Goal: Information Seeking & Learning: Learn about a topic

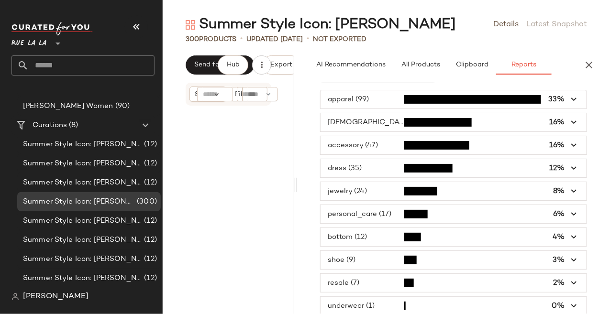
drag, startPoint x: 386, startPoint y: 126, endPoint x: 296, endPoint y: 127, distance: 89.4
click at [296, 127] on div "Summer Style Icon: [PERSON_NAME] Details Latest Snapshot 300 Products • updated…" at bounding box center [386, 164] width 447 height 299
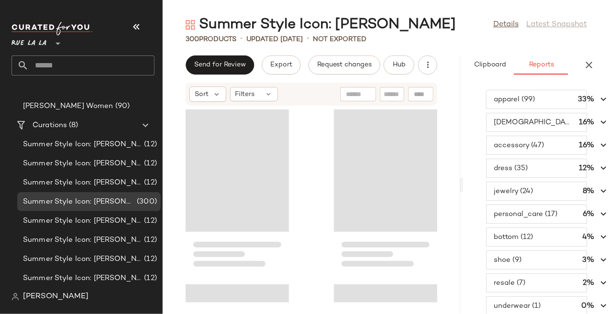
scroll to position [0, 150]
drag, startPoint x: 296, startPoint y: 183, endPoint x: 560, endPoint y: 171, distance: 264.7
click at [561, 172] on div "Summer Style Icon: [PERSON_NAME] Details Latest Snapshot 300 Products • updated…" at bounding box center [386, 164] width 447 height 299
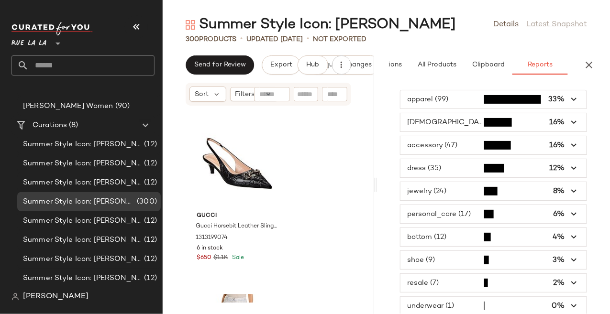
scroll to position [0, 63]
drag, startPoint x: 462, startPoint y: 182, endPoint x: 378, endPoint y: 176, distance: 84.4
click at [378, 176] on div "Summer Style Icon: [PERSON_NAME] Details Latest Snapshot 300 Products • updated…" at bounding box center [386, 164] width 447 height 299
click at [570, 142] on icon "button" at bounding box center [574, 145] width 11 height 11
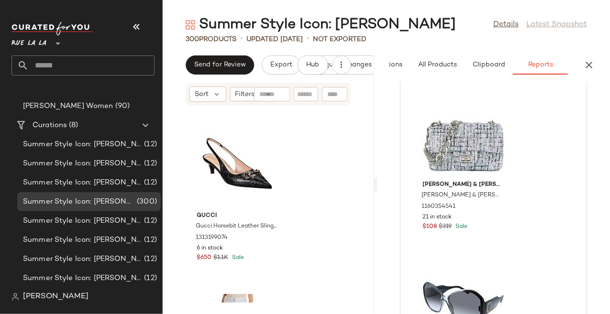
scroll to position [0, 0]
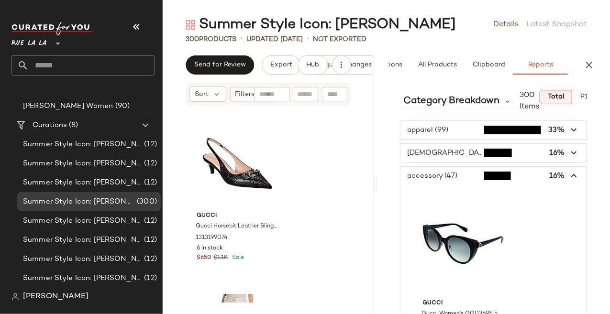
click at [570, 175] on icon "button" at bounding box center [574, 176] width 11 height 11
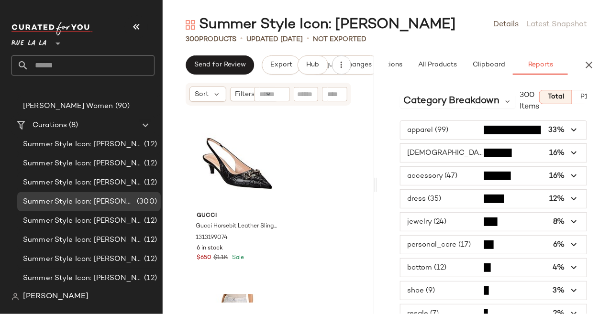
click at [467, 127] on span "button" at bounding box center [493, 130] width 186 height 18
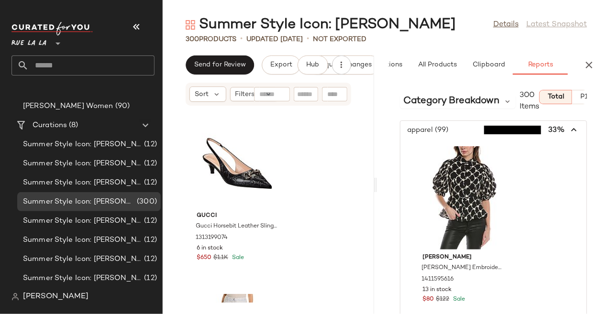
click at [572, 129] on icon "button" at bounding box center [574, 130] width 11 height 11
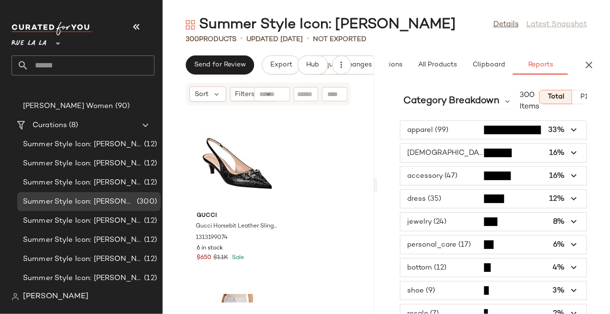
scroll to position [31, 0]
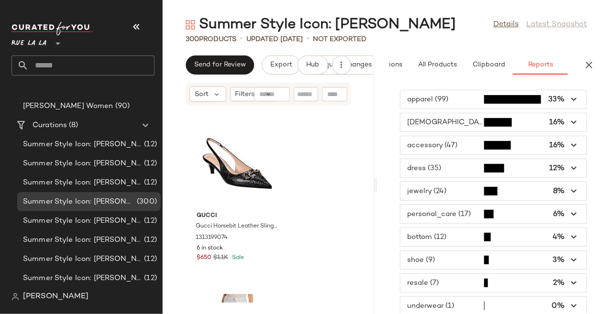
click at [449, 280] on span "button" at bounding box center [493, 283] width 186 height 18
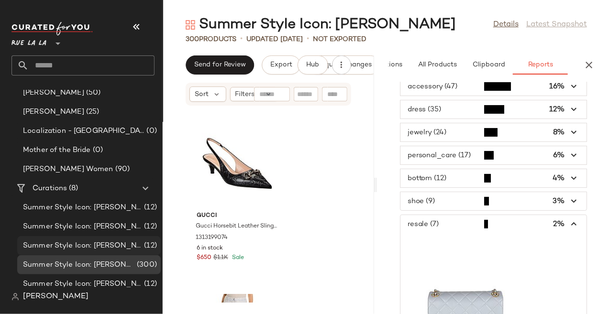
scroll to position [0, 0]
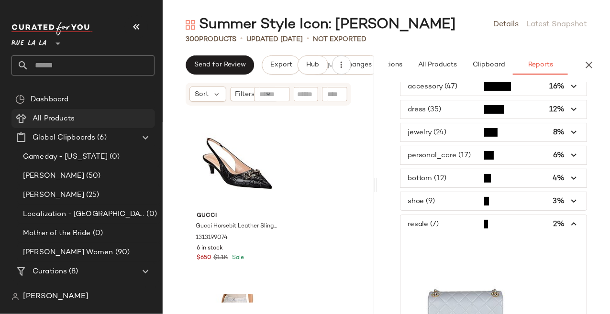
click at [57, 119] on span "All Products" at bounding box center [54, 118] width 43 height 11
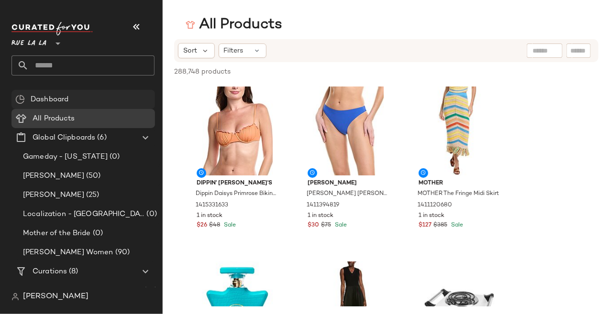
click at [53, 99] on span "Dashboard" at bounding box center [50, 99] width 38 height 11
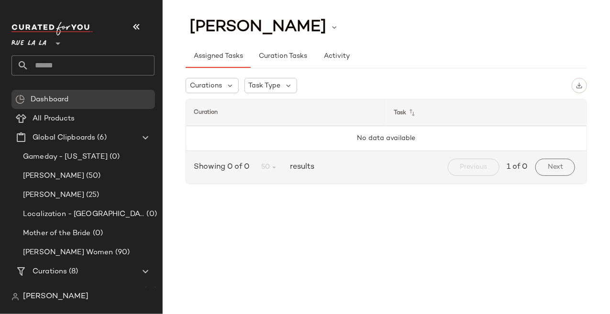
click at [15, 296] on img at bounding box center [15, 297] width 8 height 8
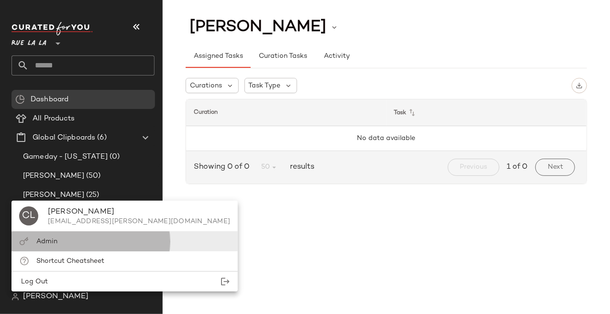
click at [44, 244] on span "Admin" at bounding box center [46, 241] width 21 height 7
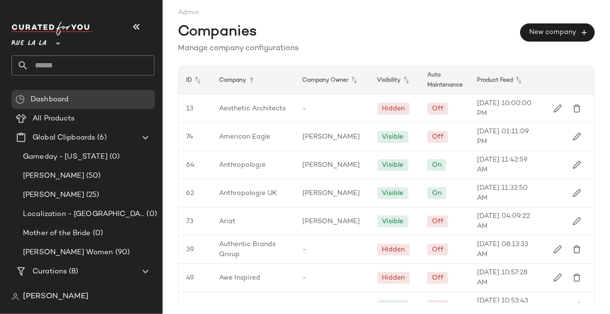
click at [17, 299] on img at bounding box center [15, 297] width 8 height 8
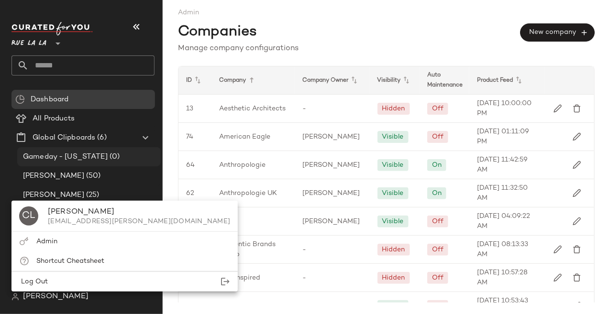
click at [66, 156] on span "Gameday - [US_STATE]" at bounding box center [65, 157] width 85 height 11
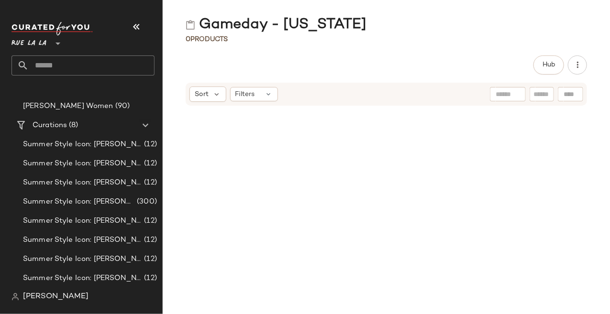
scroll to position [146, 0]
click at [65, 204] on span "Summer Style Icon: [PERSON_NAME]" at bounding box center [79, 202] width 112 height 11
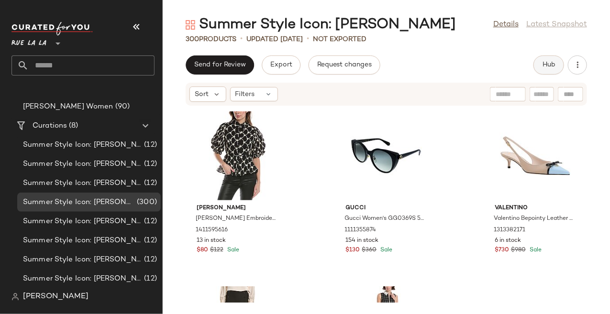
click at [547, 56] on button "Hub" at bounding box center [548, 64] width 31 height 19
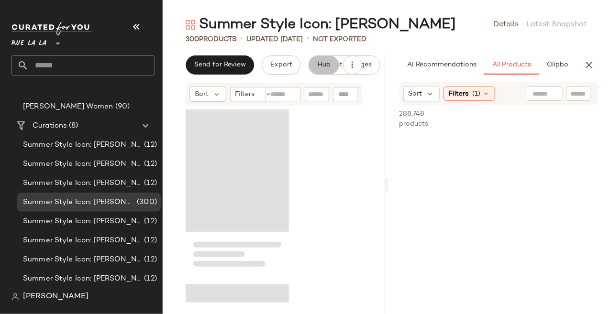
scroll to position [0, 53]
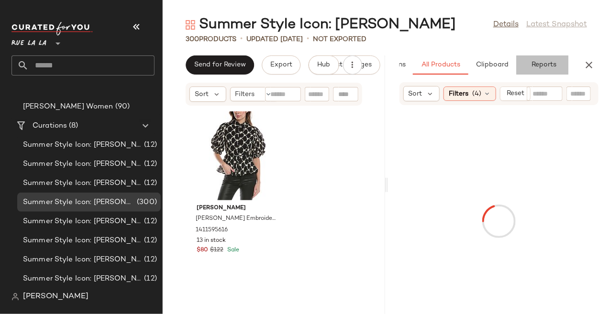
click at [551, 64] on span "Reports" at bounding box center [543, 65] width 25 height 8
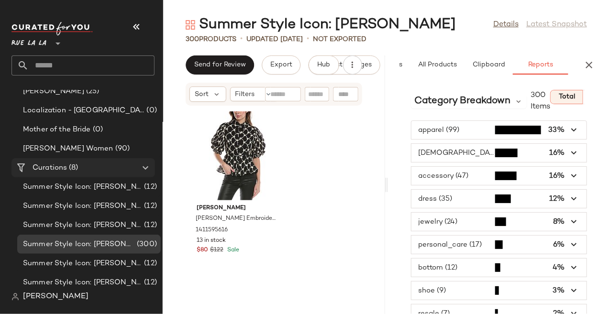
scroll to position [0, 0]
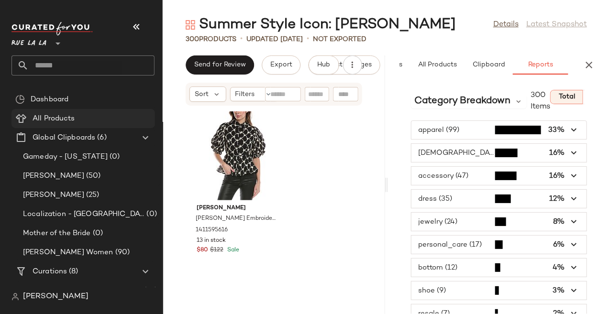
click at [70, 119] on span "All Products" at bounding box center [54, 118] width 43 height 11
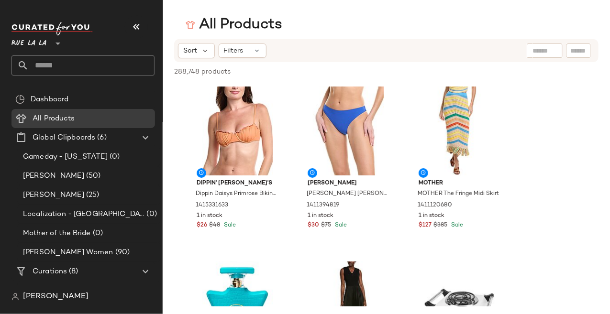
click at [339, 45] on div "Sort Filters" at bounding box center [324, 50] width 292 height 15
click at [260, 49] on icon at bounding box center [257, 51] width 8 height 8
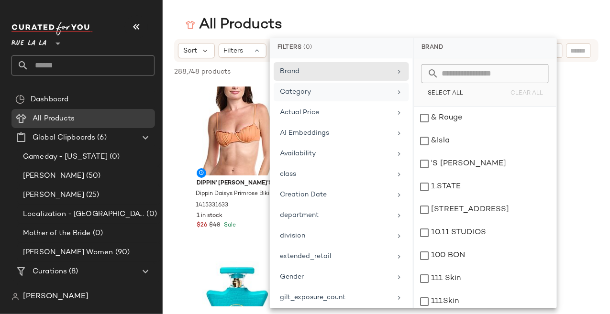
click at [329, 92] on div "Category" at bounding box center [335, 92] width 111 height 10
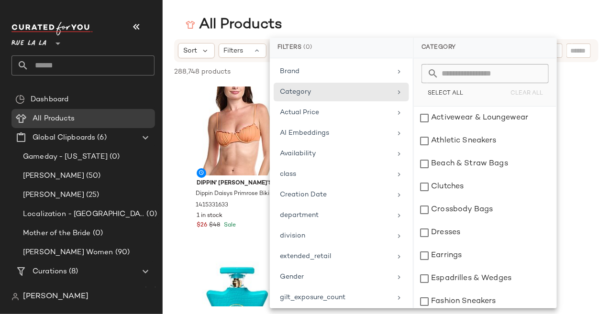
click at [456, 76] on input "text" at bounding box center [491, 73] width 104 height 19
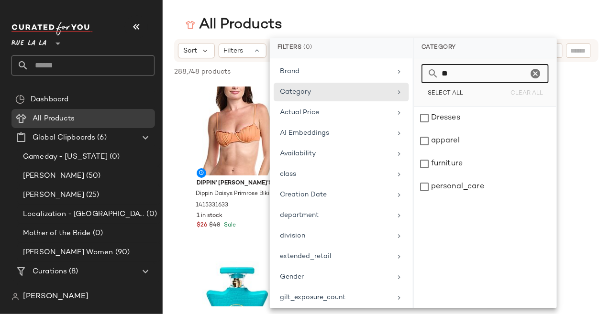
type input "*"
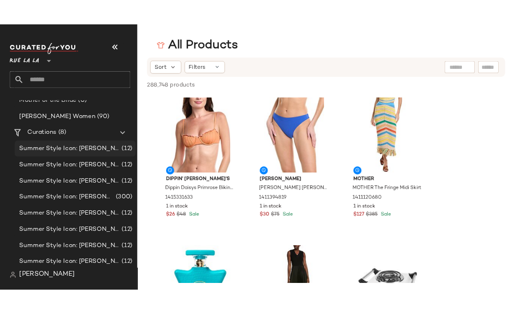
scroll to position [146, 0]
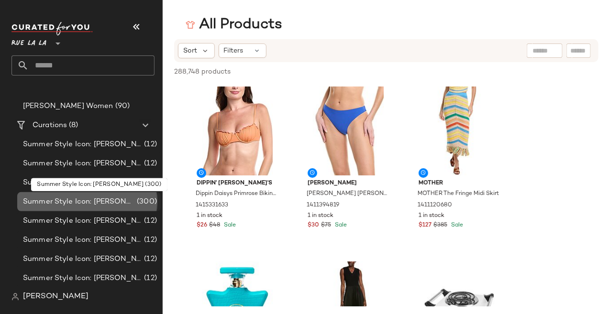
click at [77, 201] on span "Summer Style Icon: [PERSON_NAME]" at bounding box center [79, 202] width 112 height 11
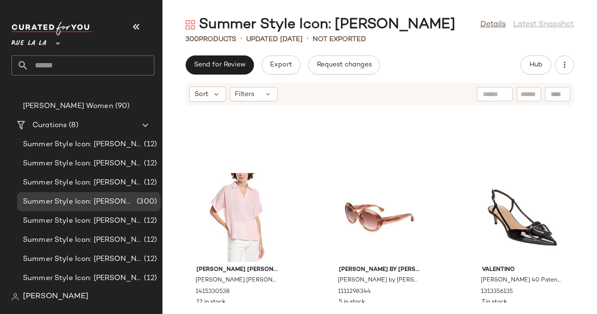
scroll to position [6055, 0]
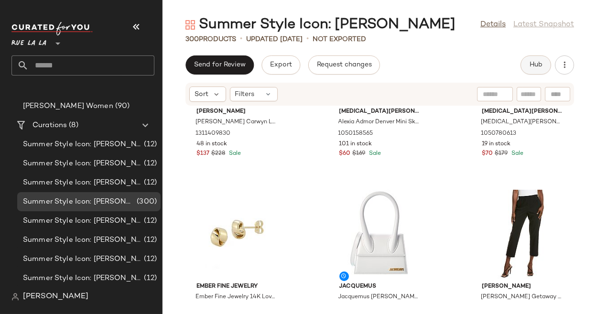
click at [537, 62] on span "Hub" at bounding box center [535, 65] width 13 height 8
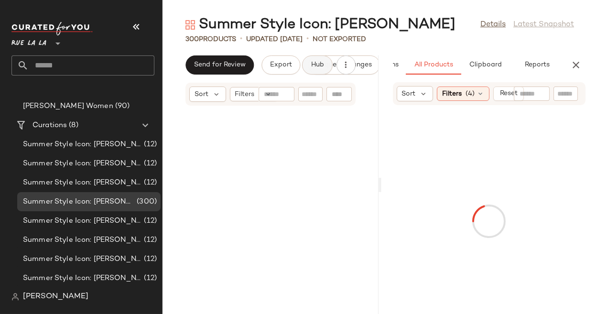
scroll to position [18377, 0]
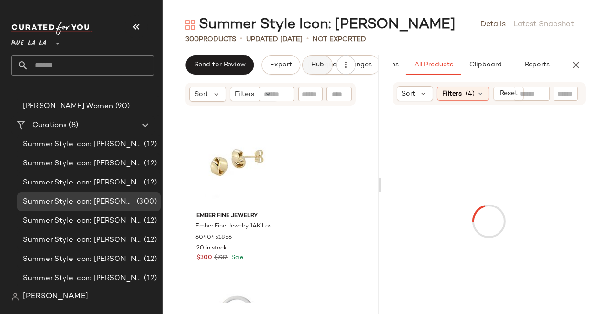
click at [537, 62] on span "Reports" at bounding box center [536, 65] width 25 height 8
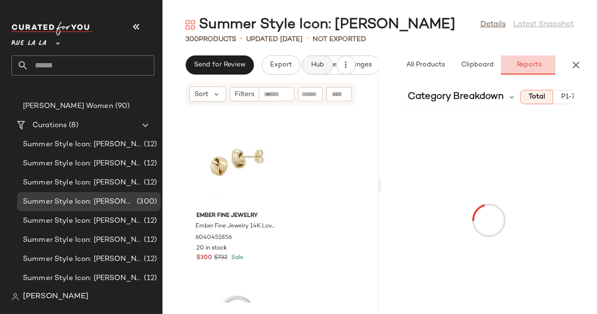
scroll to position [0, 80]
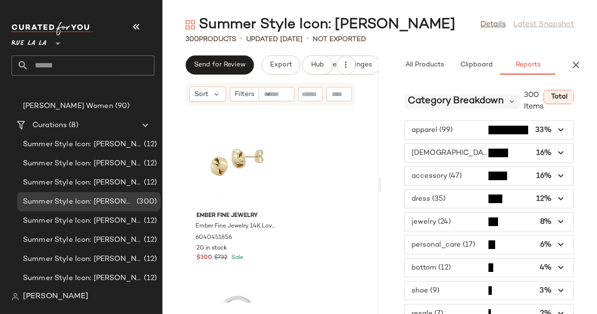
click at [471, 103] on span "Category Breakdown" at bounding box center [456, 101] width 96 height 14
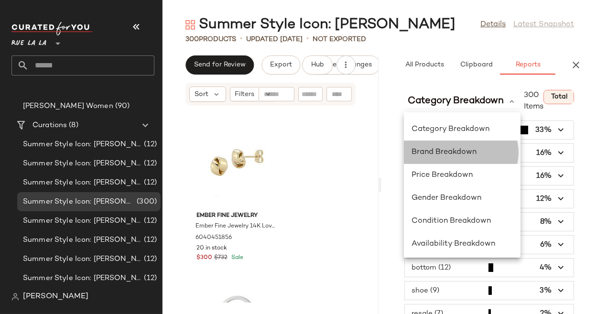
click at [452, 151] on span "Brand Breakdown" at bounding box center [444, 152] width 65 height 8
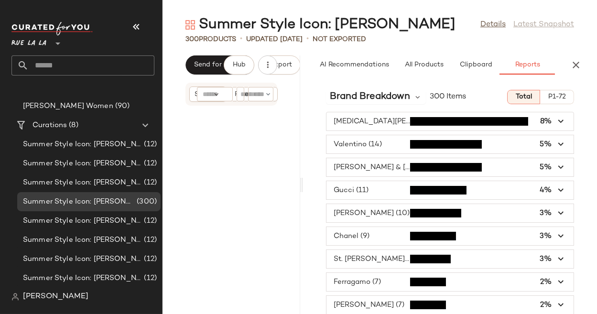
scroll to position [0, 0]
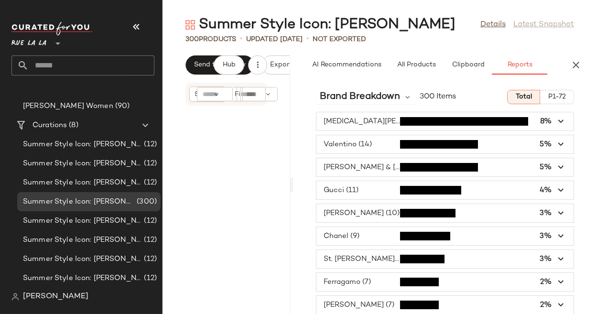
drag, startPoint x: 380, startPoint y: 184, endPoint x: 292, endPoint y: 182, distance: 87.5
click at [292, 182] on div "Summer Style Icon: [PERSON_NAME] Details Latest Snapshot 300 Products • updated…" at bounding box center [380, 164] width 435 height 299
click at [385, 95] on span "Brand Breakdown" at bounding box center [359, 97] width 80 height 14
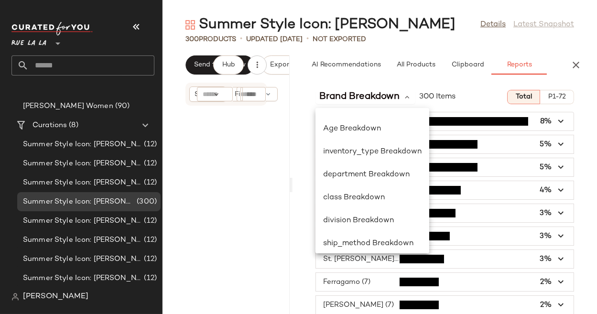
scroll to position [139, 0]
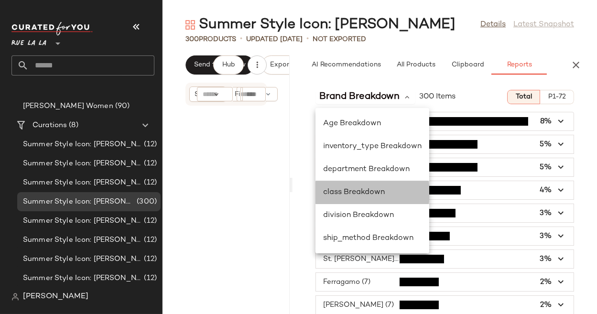
click at [364, 196] on div "class Breakdown" at bounding box center [372, 192] width 99 height 11
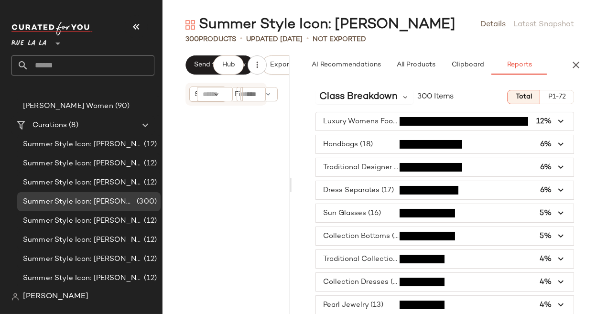
click at [558, 169] on icon "button" at bounding box center [561, 167] width 11 height 11
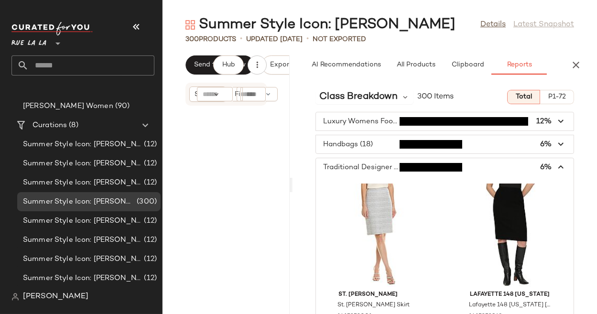
click at [556, 167] on icon "button" at bounding box center [561, 167] width 11 height 11
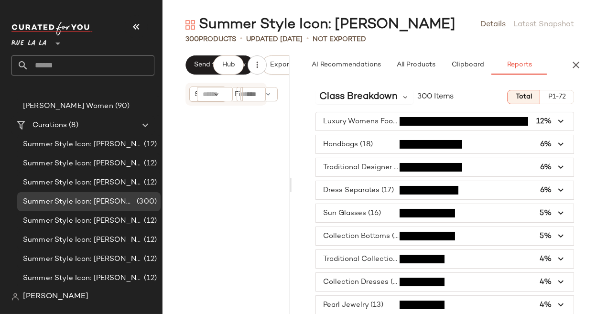
click at [556, 145] on icon "button" at bounding box center [561, 144] width 11 height 11
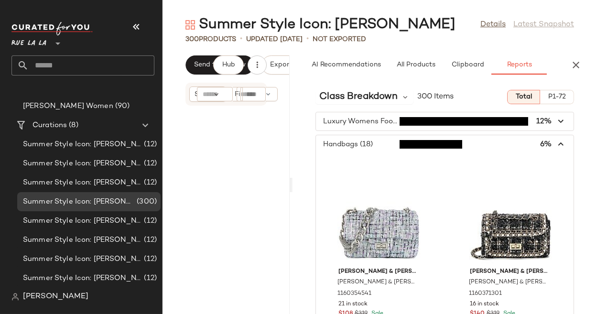
click at [556, 145] on icon "button" at bounding box center [561, 144] width 11 height 11
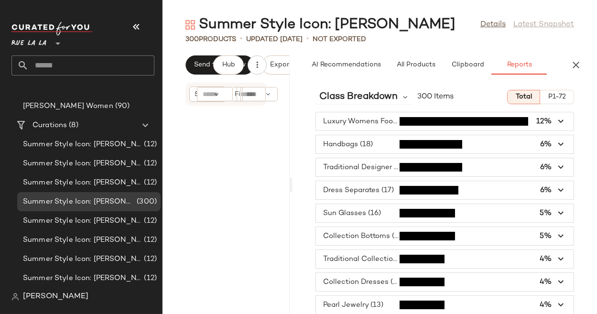
click at [556, 123] on icon "button" at bounding box center [561, 121] width 11 height 11
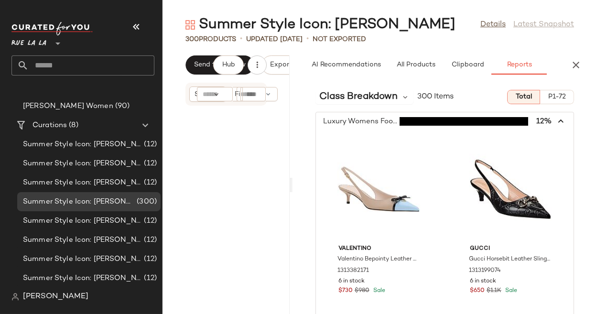
click at [556, 123] on icon "button" at bounding box center [561, 121] width 11 height 11
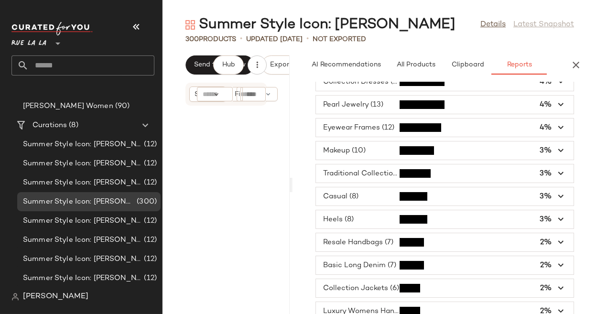
scroll to position [0, 0]
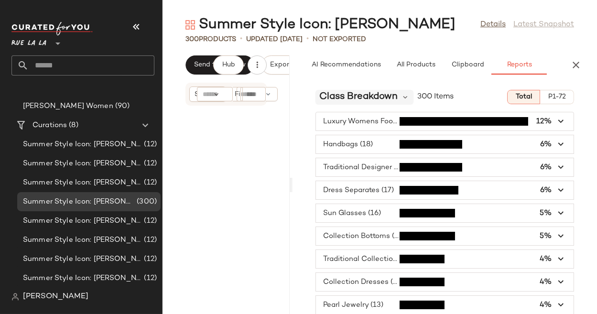
click at [400, 98] on div "class Breakdown" at bounding box center [365, 97] width 99 height 14
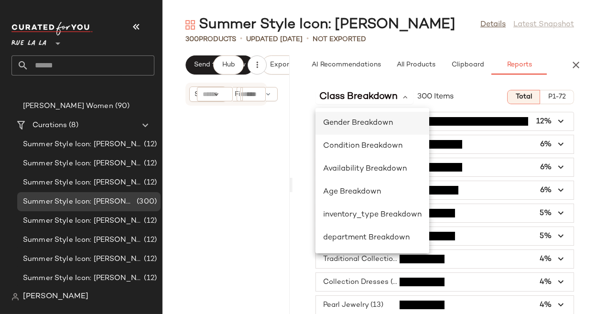
scroll to position [139, 0]
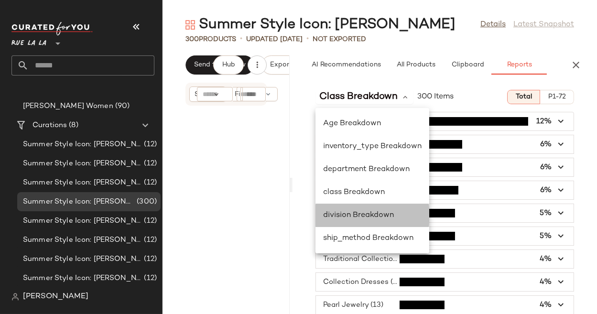
click at [359, 217] on span "division Breakdown" at bounding box center [358, 215] width 71 height 8
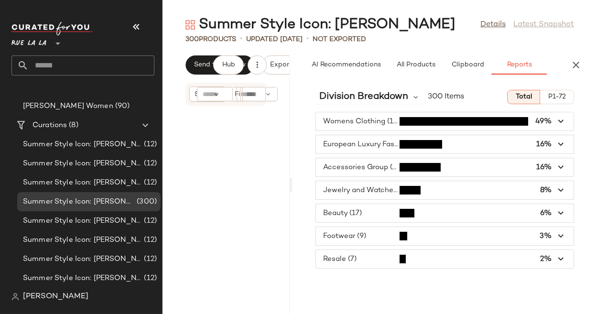
click at [377, 165] on span "button" at bounding box center [445, 167] width 258 height 18
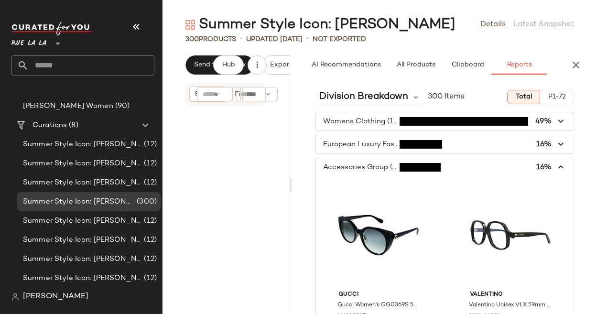
click at [377, 166] on span "button" at bounding box center [445, 167] width 258 height 18
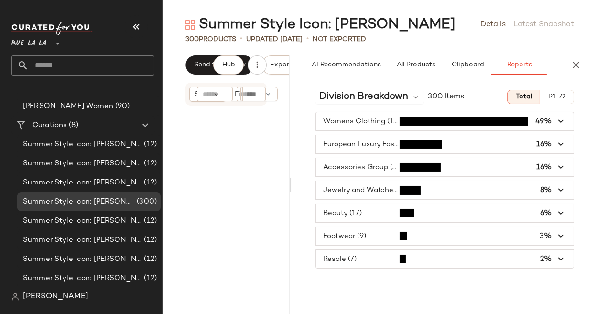
click at [381, 140] on span "button" at bounding box center [445, 144] width 258 height 18
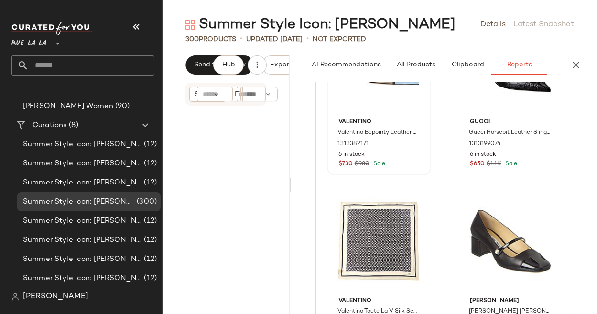
scroll to position [0, 0]
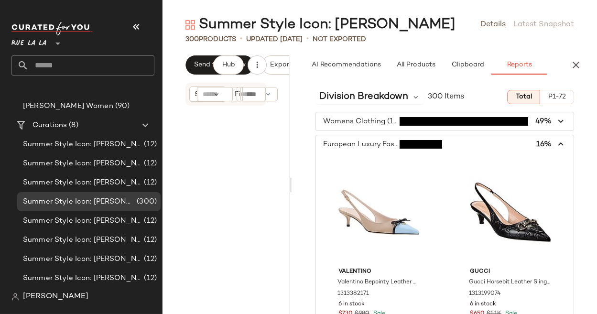
click at [558, 142] on icon "button" at bounding box center [561, 144] width 11 height 11
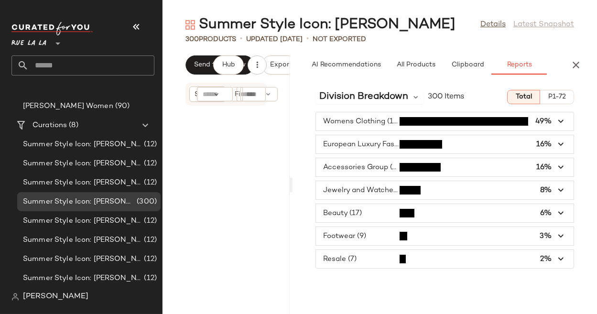
click at [560, 121] on icon "button" at bounding box center [561, 121] width 11 height 11
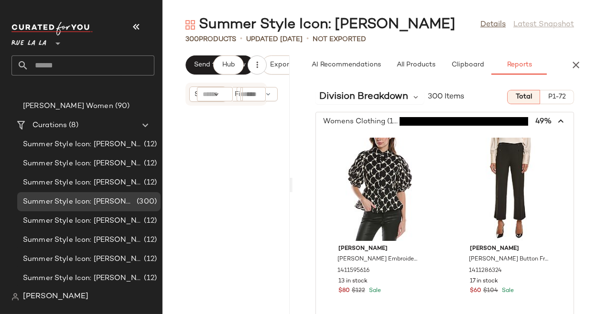
click at [560, 122] on icon "button" at bounding box center [561, 121] width 11 height 11
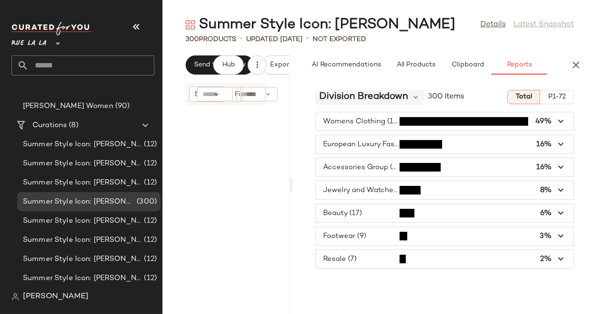
click at [396, 94] on span "division Breakdown" at bounding box center [363, 97] width 89 height 14
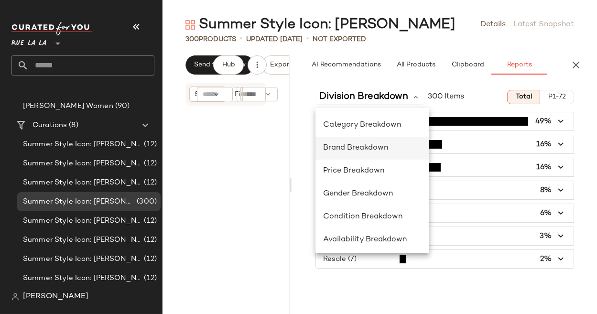
click at [362, 147] on span "Brand Breakdown" at bounding box center [355, 148] width 65 height 8
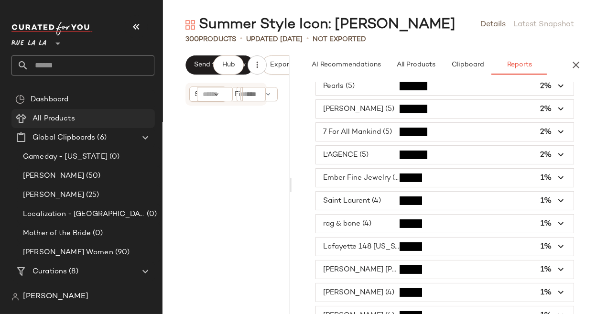
click at [57, 116] on span "All Products" at bounding box center [54, 118] width 43 height 11
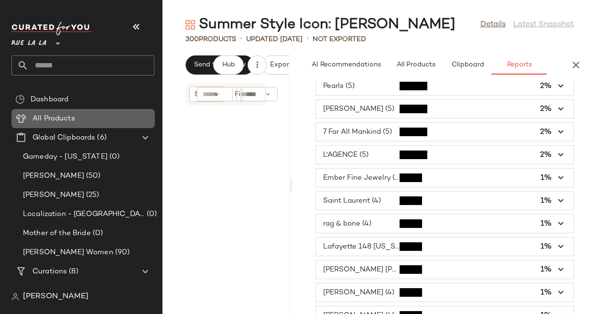
scroll to position [296, 0]
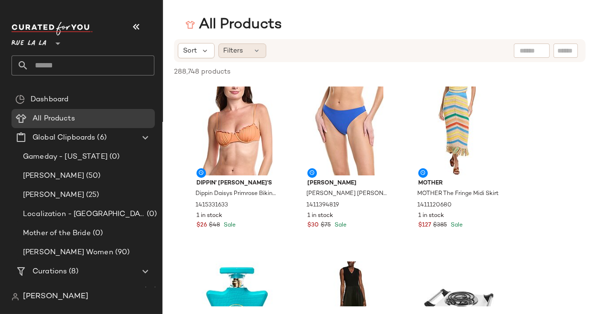
click at [253, 53] on icon at bounding box center [257, 51] width 8 height 8
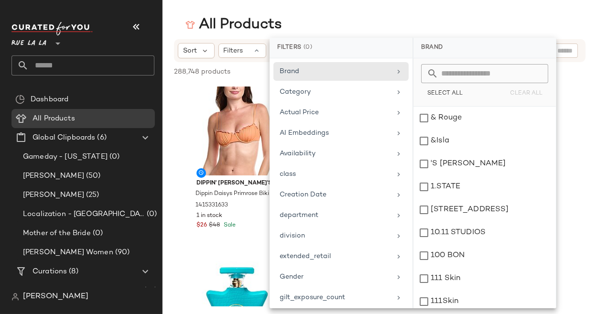
click at [454, 77] on input "text" at bounding box center [491, 73] width 104 height 19
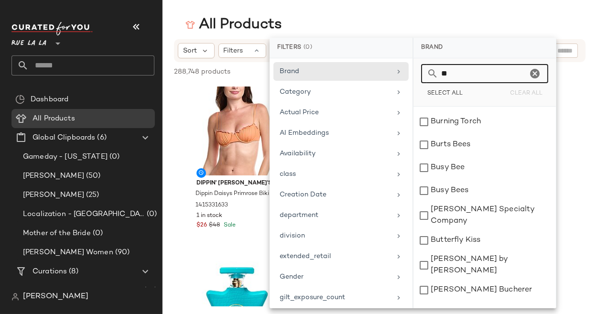
scroll to position [318, 0]
type input "*"
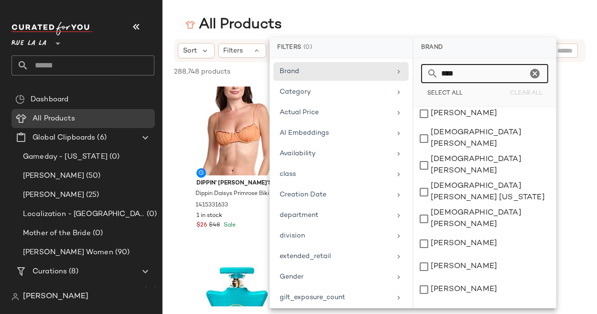
scroll to position [4, 0]
type input "****"
click at [424, 152] on div "[DEMOGRAPHIC_DATA][PERSON_NAME]" at bounding box center [485, 165] width 143 height 27
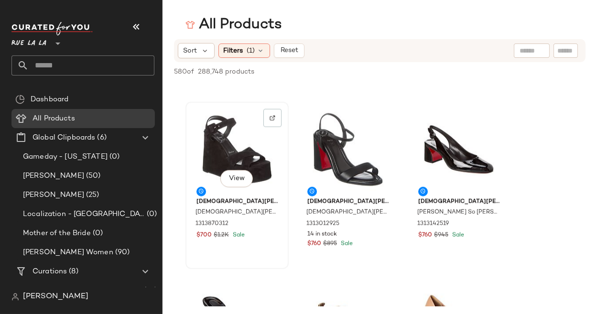
scroll to position [1735, 0]
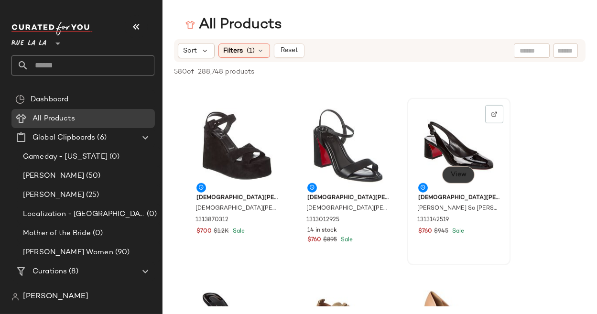
click at [454, 180] on button "View" at bounding box center [458, 174] width 33 height 17
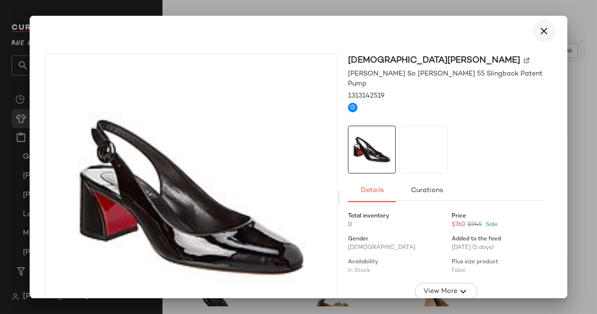
click at [541, 32] on icon "button" at bounding box center [544, 30] width 11 height 11
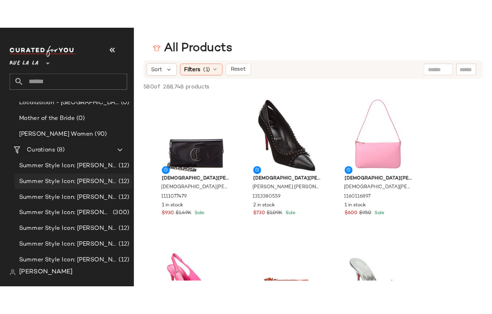
scroll to position [139, 0]
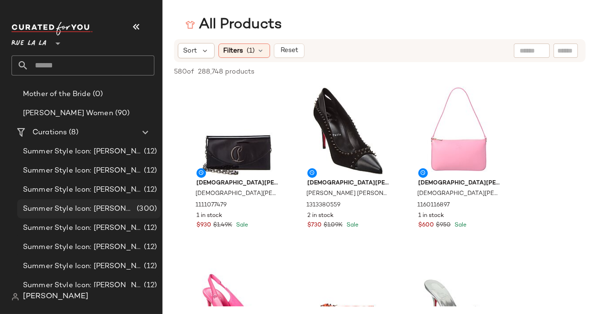
click at [63, 207] on span "Summer Style Icon: [PERSON_NAME]" at bounding box center [79, 209] width 112 height 11
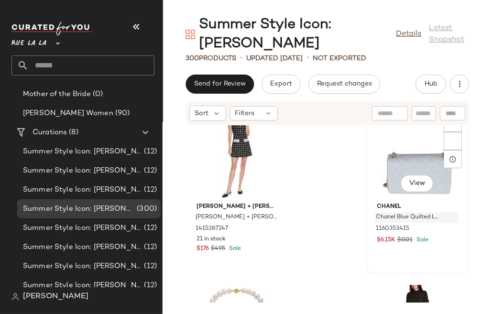
scroll to position [378, 0]
click at [412, 185] on span "View" at bounding box center [417, 184] width 16 height 8
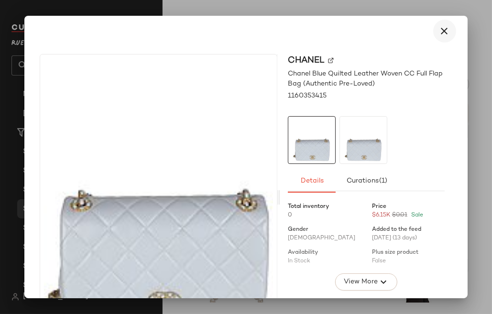
click at [439, 30] on icon "button" at bounding box center [444, 30] width 11 height 11
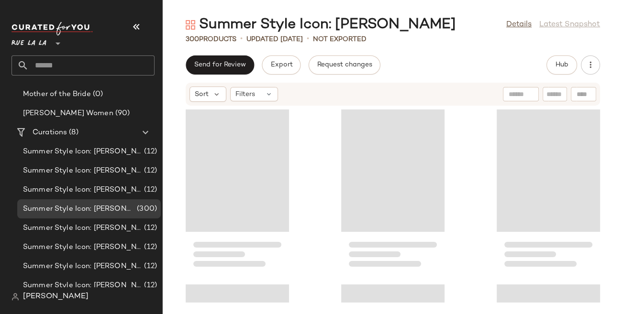
scroll to position [182, 0]
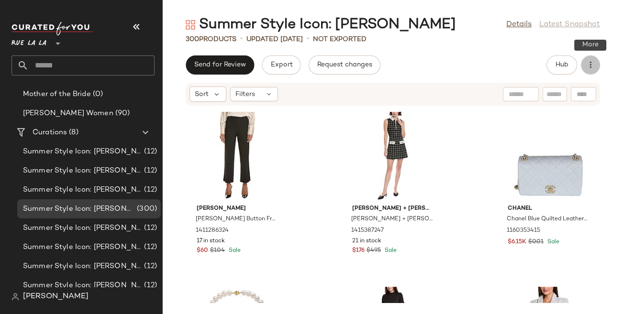
click at [590, 66] on icon "button" at bounding box center [590, 65] width 10 height 10
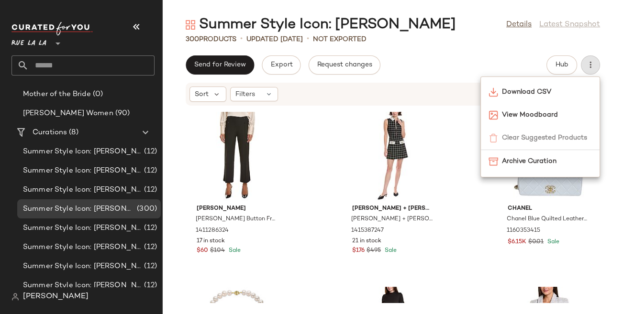
click at [515, 57] on div "Send for Review Export Request changes Hub" at bounding box center [393, 64] width 414 height 19
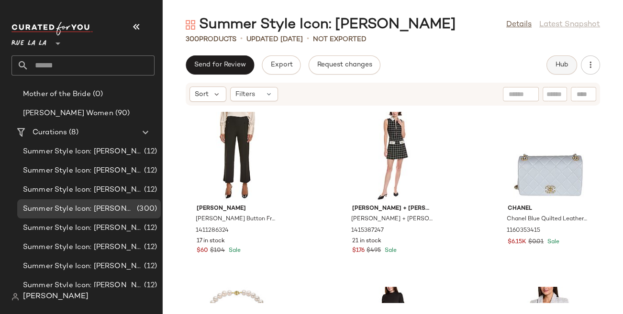
click at [559, 68] on span "Hub" at bounding box center [561, 65] width 13 height 8
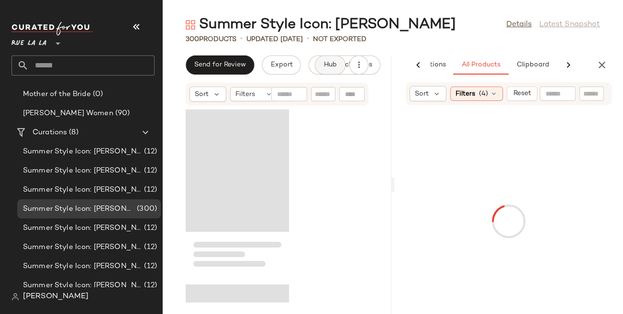
scroll to position [875, 0]
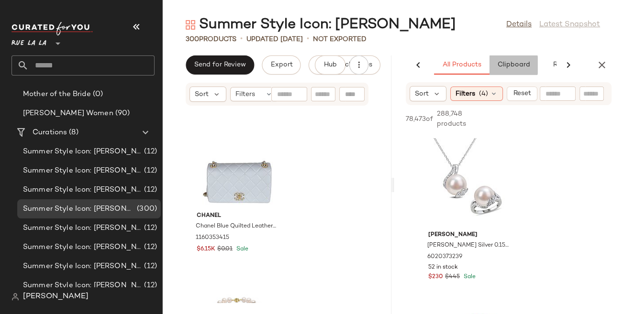
click at [543, 65] on div "AI Recommendations All Products Clipboard Reports" at bounding box center [471, 64] width 243 height 19
click at [493, 95] on icon at bounding box center [494, 94] width 8 height 8
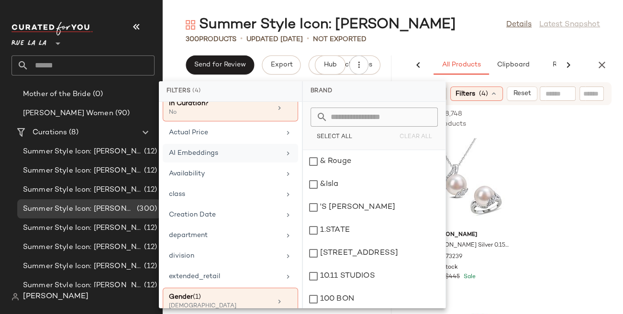
scroll to position [53, 0]
click at [217, 233] on div "department" at bounding box center [224, 235] width 111 height 10
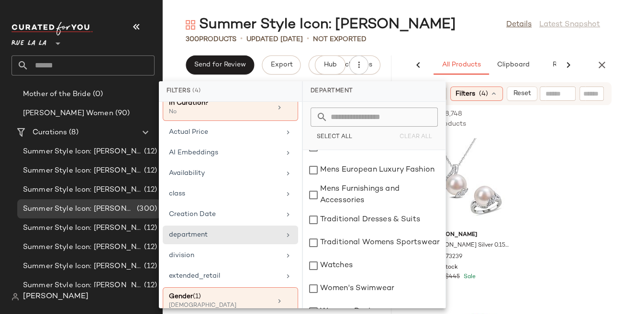
scroll to position [340, 0]
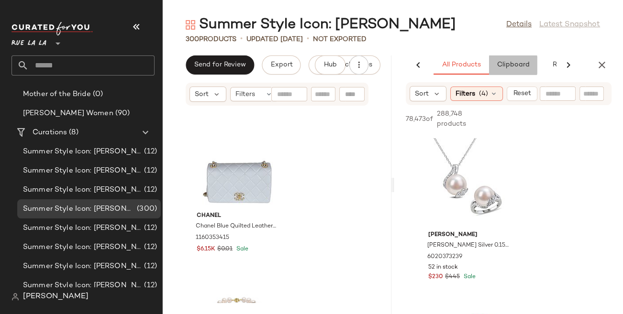
click at [526, 61] on span "Clipboard" at bounding box center [512, 65] width 33 height 8
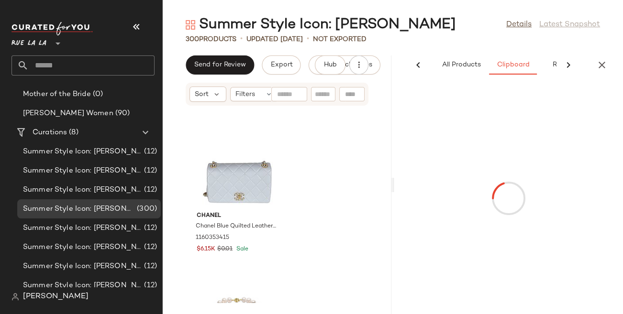
click at [565, 64] on icon at bounding box center [567, 64] width 11 height 11
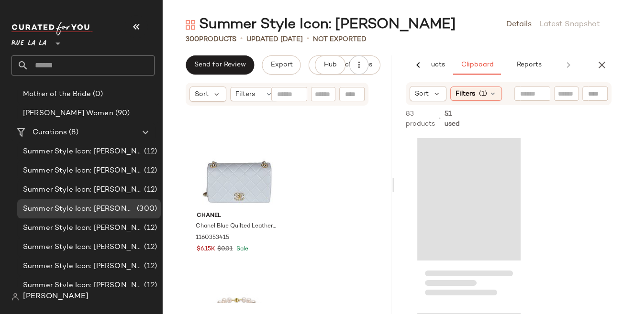
scroll to position [0, 117]
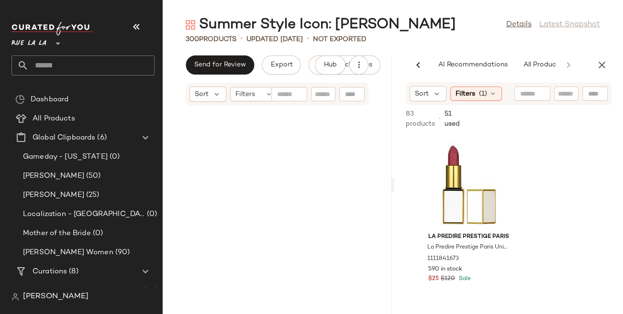
scroll to position [0, 117]
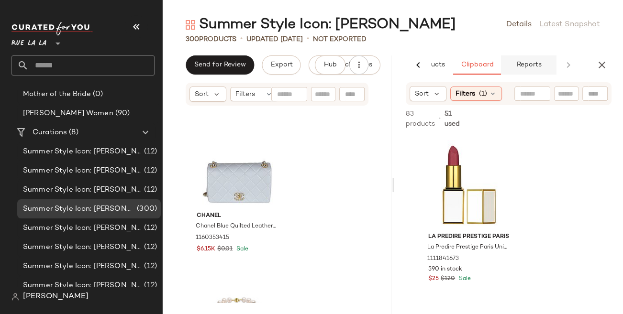
click at [536, 70] on button "Reports" at bounding box center [528, 64] width 55 height 19
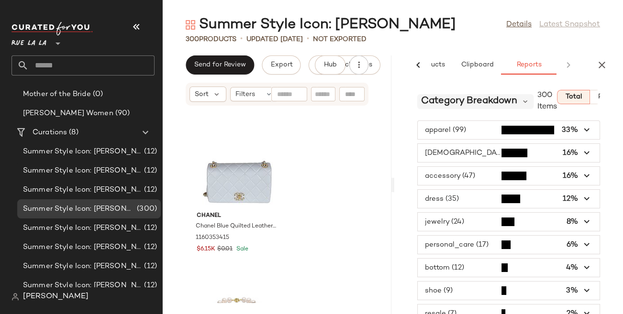
click at [483, 100] on span "Category Breakdown" at bounding box center [469, 101] width 96 height 14
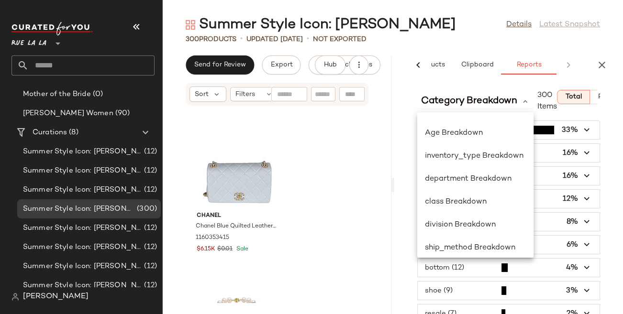
scroll to position [135, 0]
click at [464, 180] on span "department Breakdown" at bounding box center [468, 178] width 87 height 8
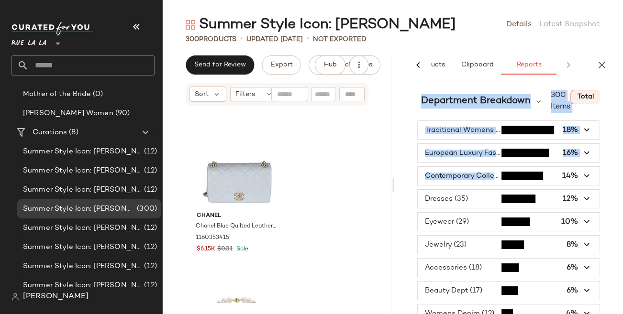
drag, startPoint x: 394, startPoint y: 186, endPoint x: 379, endPoint y: 185, distance: 14.9
click at [379, 186] on div "Send for Review Export Request changes Hub Sort Filters Chanel Chanel Blue Quil…" at bounding box center [393, 184] width 460 height 259
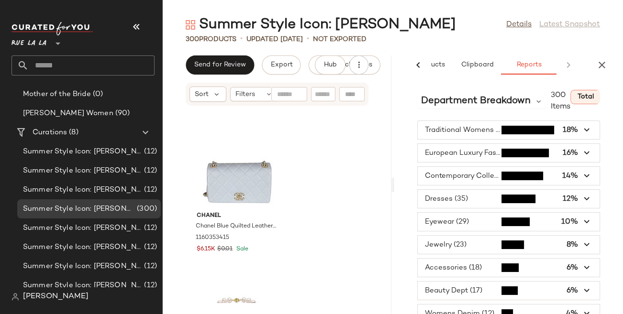
click at [402, 185] on div "Traditional Womens Sportswear (54) 18% European Luxury Fashion Womens (49) 16% …" at bounding box center [508, 280] width 229 height 318
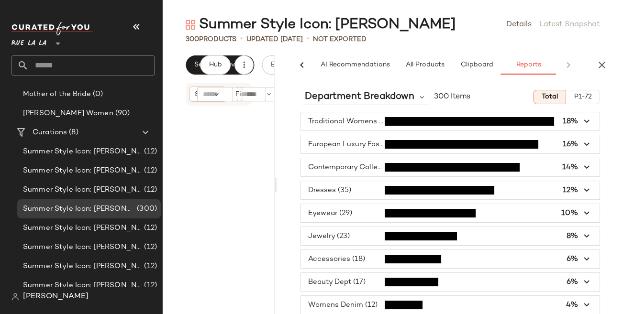
scroll to position [0, 0]
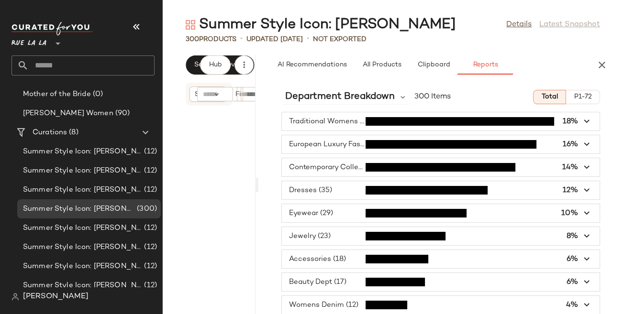
drag, startPoint x: 391, startPoint y: 184, endPoint x: 256, endPoint y: 170, distance: 135.6
click at [256, 170] on div "Summer Style Icon: [PERSON_NAME] Details Latest Snapshot 300 Products • updated…" at bounding box center [393, 164] width 460 height 299
click at [353, 116] on span "button" at bounding box center [441, 121] width 318 height 18
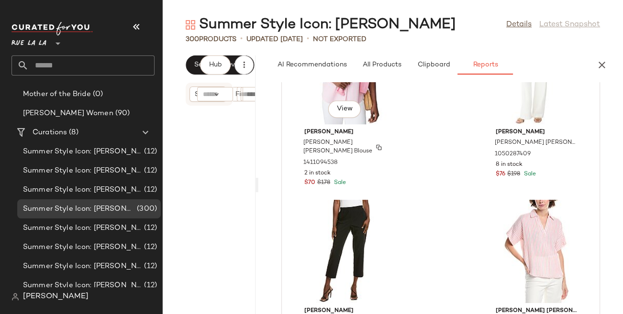
scroll to position [1621, 0]
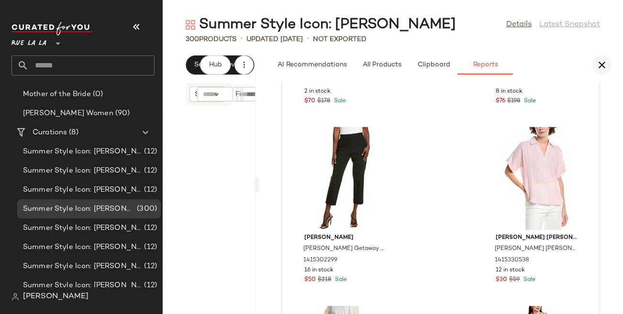
click at [601, 67] on icon "button" at bounding box center [601, 64] width 11 height 11
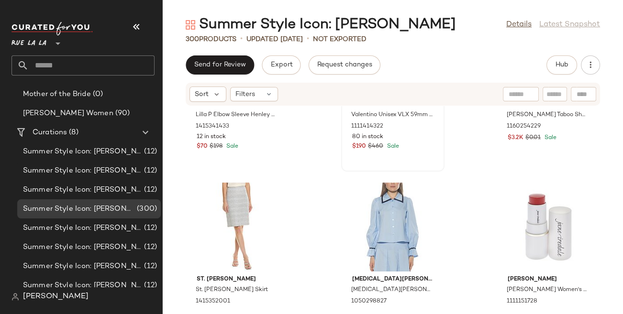
scroll to position [2918, 0]
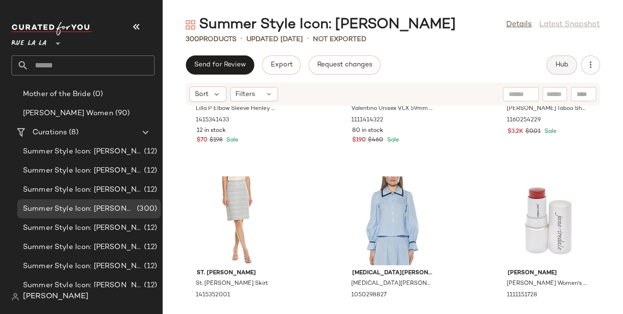
click at [566, 65] on span "Hub" at bounding box center [561, 65] width 13 height 8
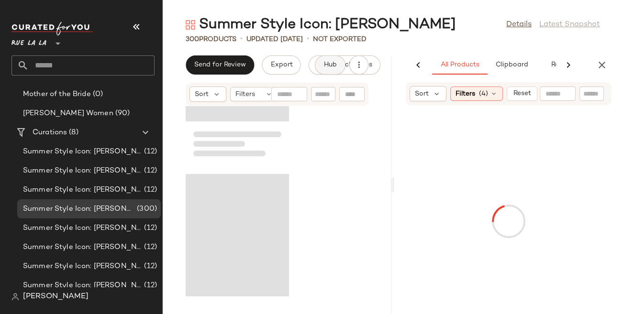
scroll to position [875, 0]
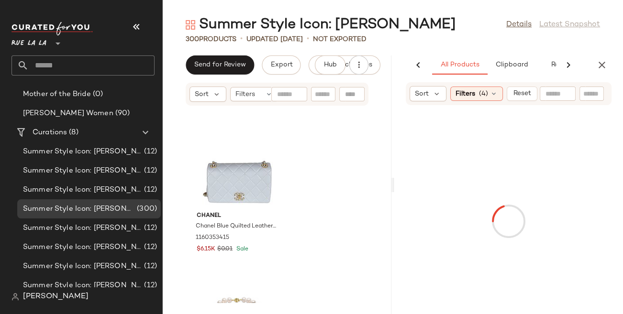
click at [569, 64] on icon at bounding box center [567, 64] width 11 height 11
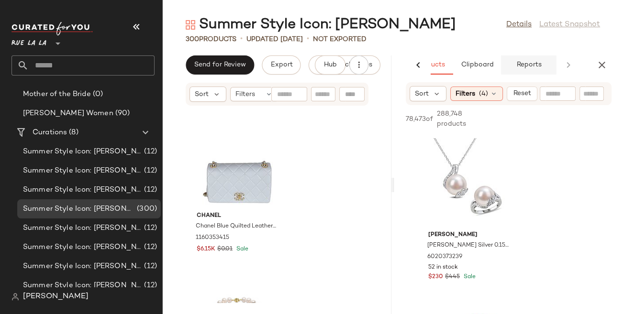
click at [531, 64] on span "Reports" at bounding box center [527, 65] width 25 height 8
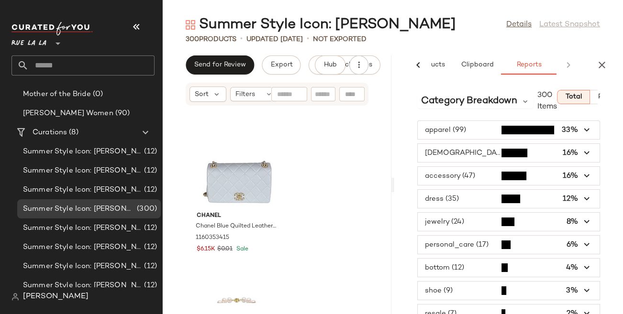
scroll to position [31, 0]
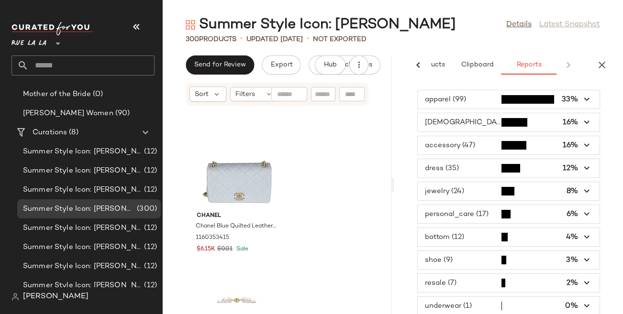
click at [468, 193] on span "button" at bounding box center [508, 191] width 182 height 18
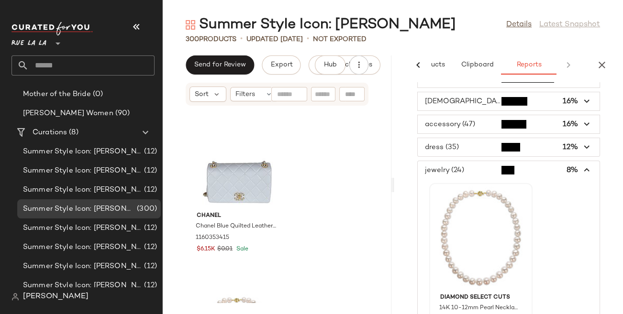
scroll to position [52, 0]
click at [582, 172] on icon "button" at bounding box center [586, 170] width 11 height 11
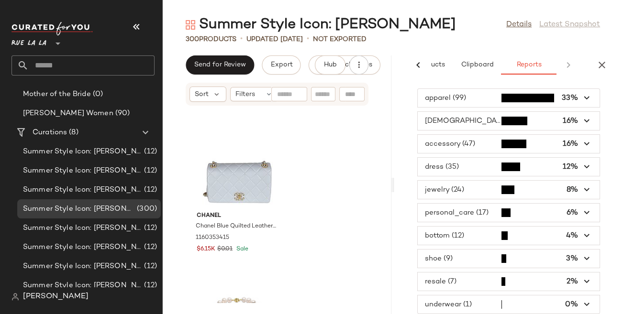
scroll to position [31, 0]
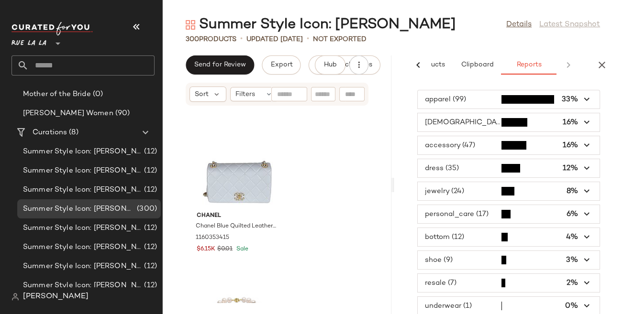
click at [489, 144] on span "button" at bounding box center [508, 145] width 182 height 18
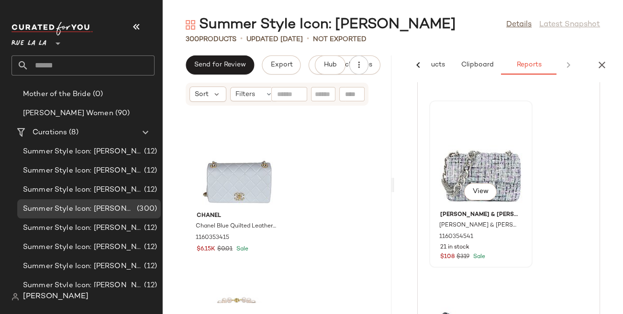
scroll to position [379, 0]
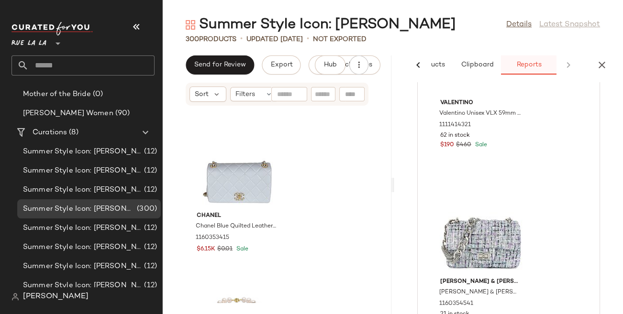
click at [534, 64] on span "Reports" at bounding box center [527, 65] width 25 height 8
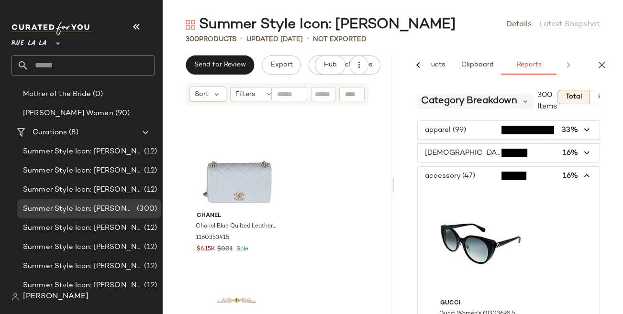
click at [509, 97] on span "Category Breakdown" at bounding box center [469, 101] width 96 height 14
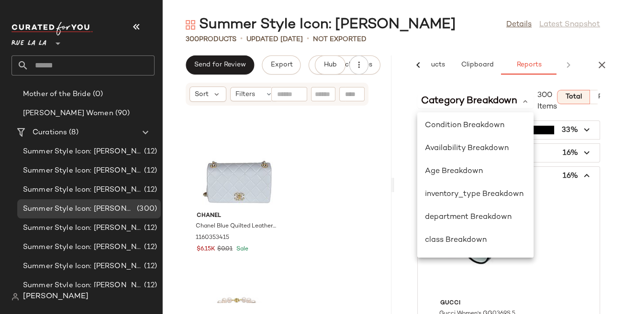
scroll to position [139, 0]
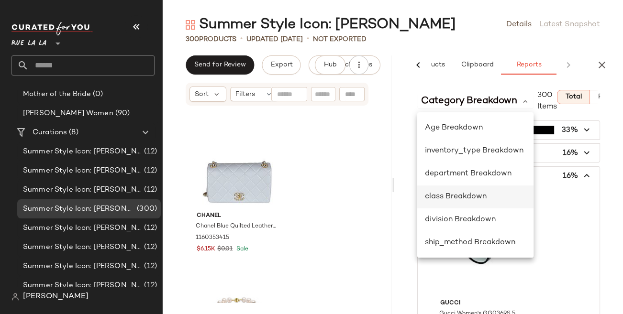
click at [445, 196] on span "class Breakdown" at bounding box center [456, 197] width 62 height 8
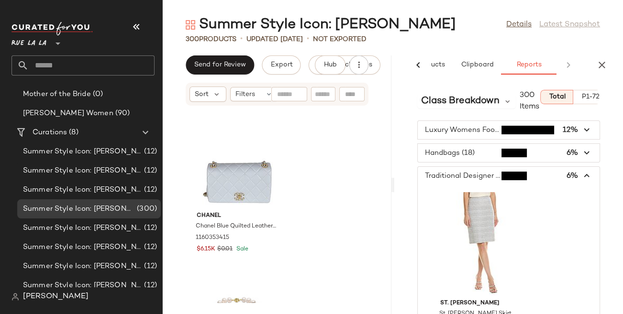
click at [581, 174] on icon "button" at bounding box center [586, 176] width 11 height 11
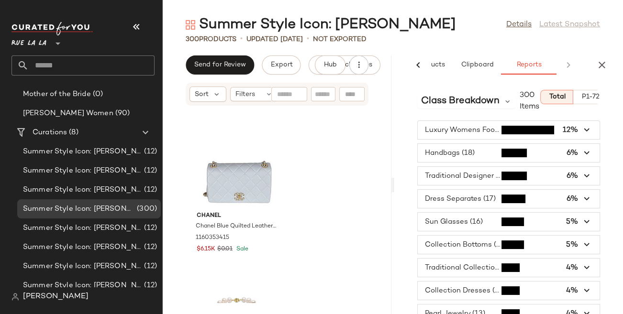
click at [459, 221] on span "button" at bounding box center [508, 222] width 182 height 18
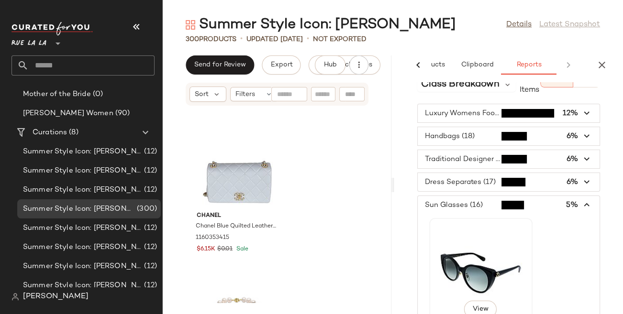
scroll to position [2, 0]
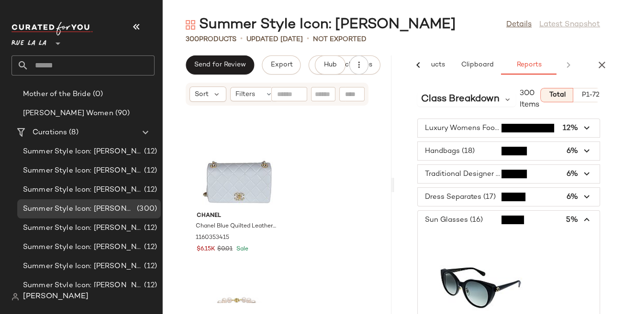
click at [583, 221] on icon "button" at bounding box center [586, 220] width 11 height 11
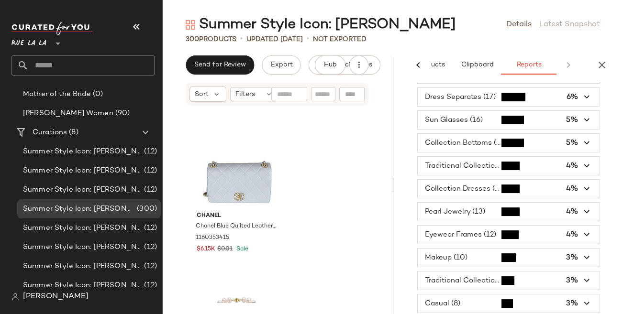
scroll to position [107, 0]
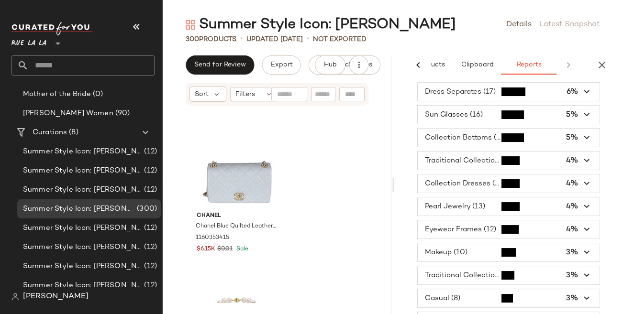
click at [461, 207] on span "button" at bounding box center [508, 206] width 182 height 18
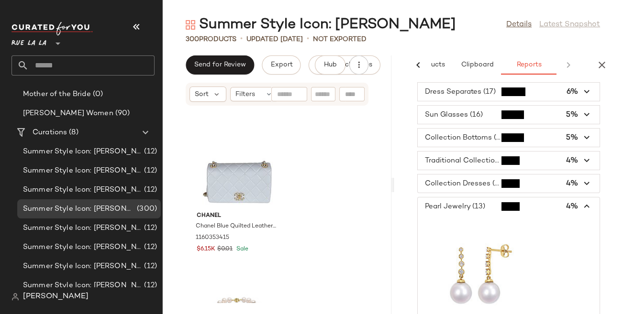
click at [462, 205] on span "button" at bounding box center [508, 206] width 182 height 18
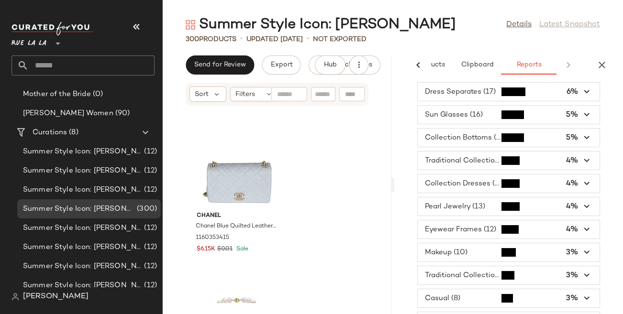
click at [463, 231] on span "button" at bounding box center [508, 229] width 182 height 18
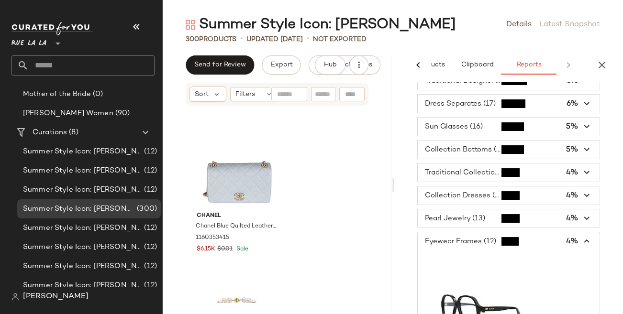
scroll to position [96, 0]
click at [470, 123] on span "button" at bounding box center [508, 126] width 182 height 18
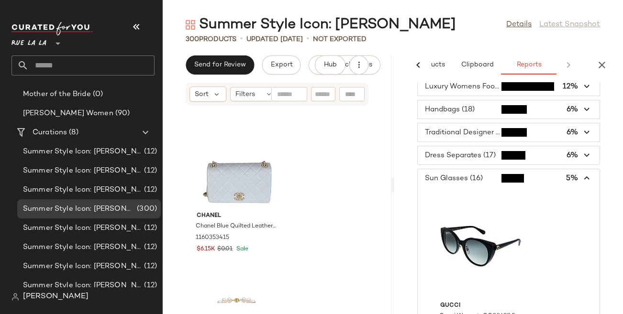
scroll to position [0, 0]
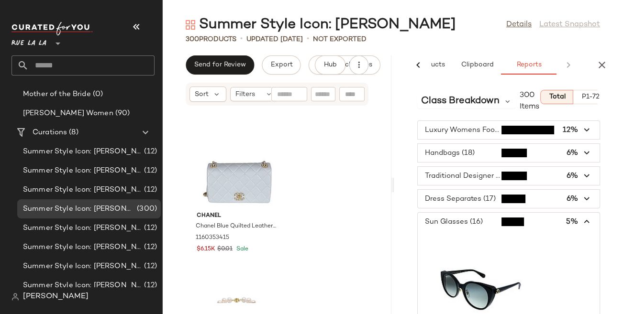
click at [584, 219] on icon "button" at bounding box center [586, 222] width 11 height 11
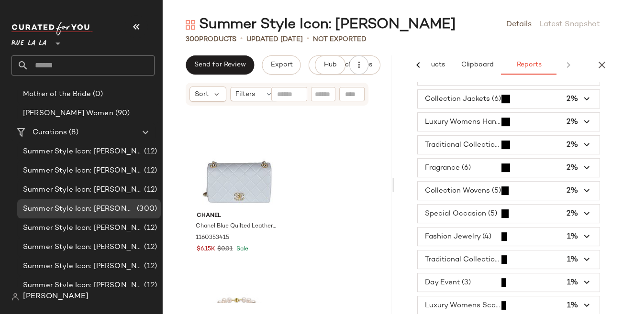
scroll to position [399, 0]
click at [470, 236] on span "button" at bounding box center [508, 236] width 182 height 18
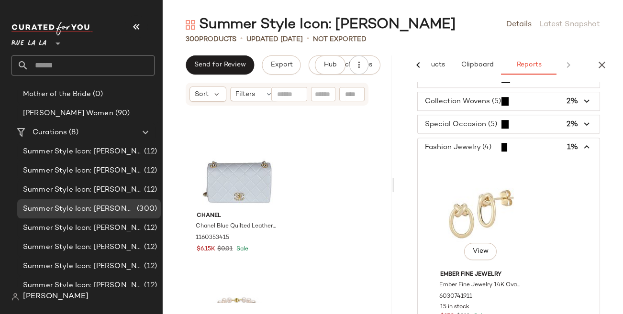
scroll to position [490, 0]
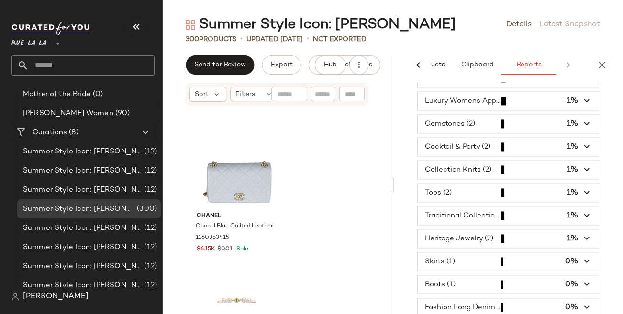
click at [471, 235] on span "button" at bounding box center [508, 239] width 182 height 18
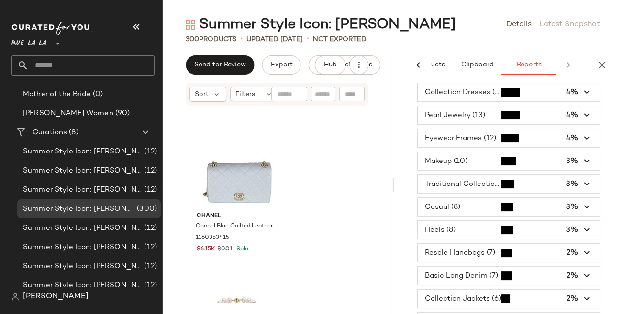
scroll to position [0, 0]
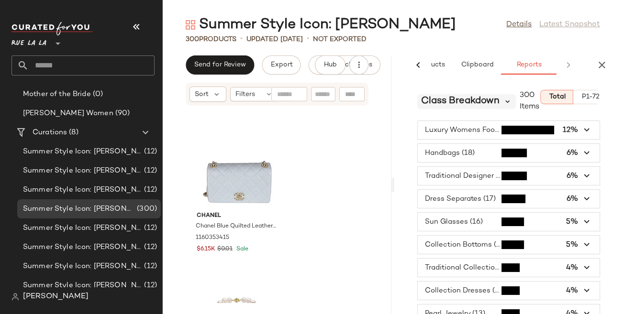
click at [504, 99] on icon at bounding box center [507, 101] width 9 height 9
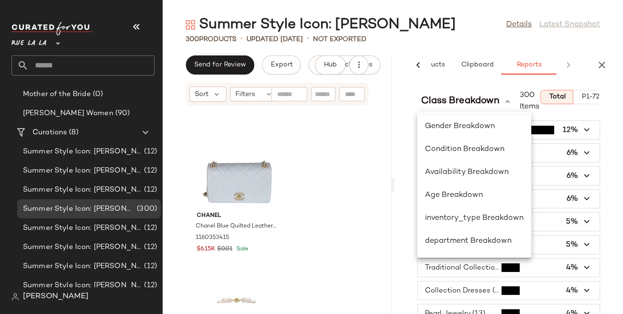
scroll to position [139, 0]
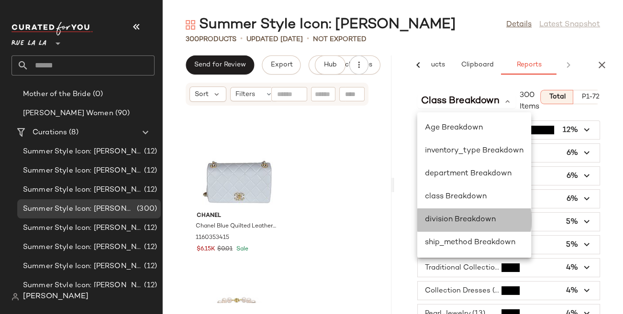
click at [458, 222] on span "division Breakdown" at bounding box center [460, 220] width 71 height 8
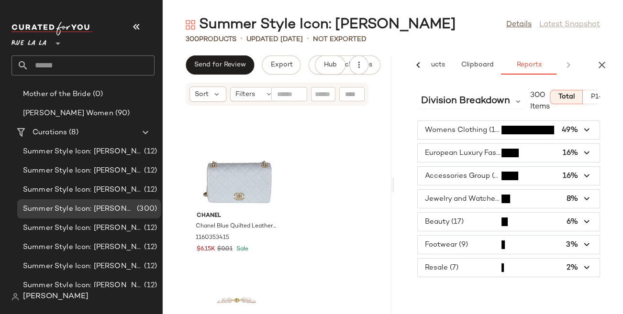
click at [581, 177] on icon "button" at bounding box center [586, 176] width 11 height 11
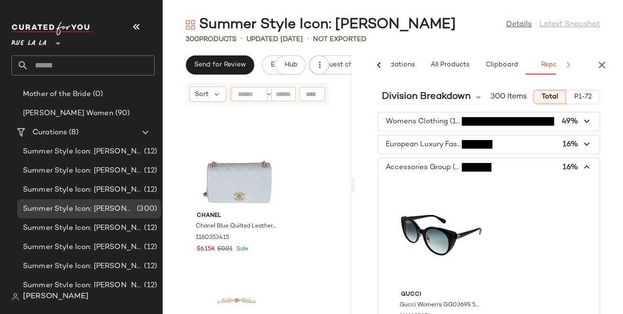
scroll to position [0, 0]
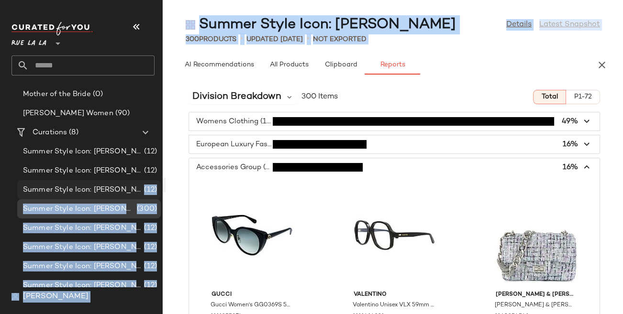
drag, startPoint x: 393, startPoint y: 184, endPoint x: 148, endPoint y: 181, distance: 244.4
click at [148, 182] on div "Rue La La ** Dashboard All Products Global Clipboards (6) Gameday - Georgia (0)…" at bounding box center [311, 157] width 623 height 314
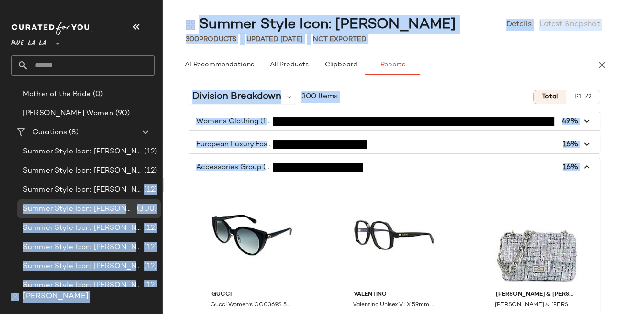
click at [584, 168] on icon "button" at bounding box center [586, 167] width 11 height 11
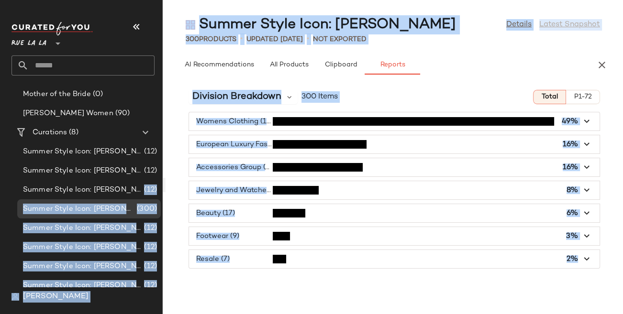
click at [238, 193] on span "button" at bounding box center [394, 190] width 410 height 18
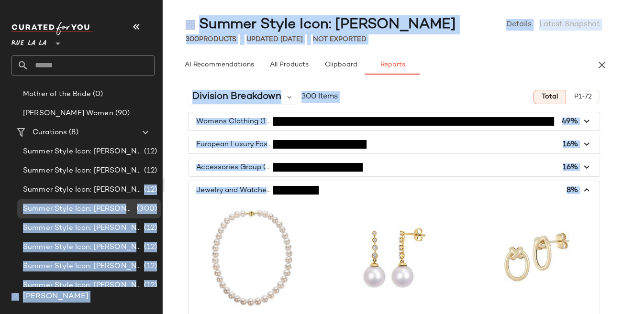
click at [238, 192] on span "button" at bounding box center [394, 190] width 410 height 18
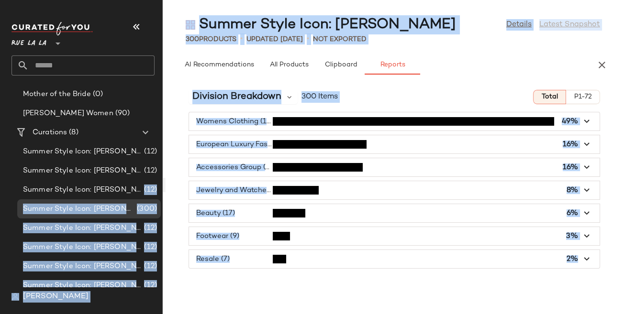
click at [241, 135] on span "button" at bounding box center [394, 144] width 410 height 18
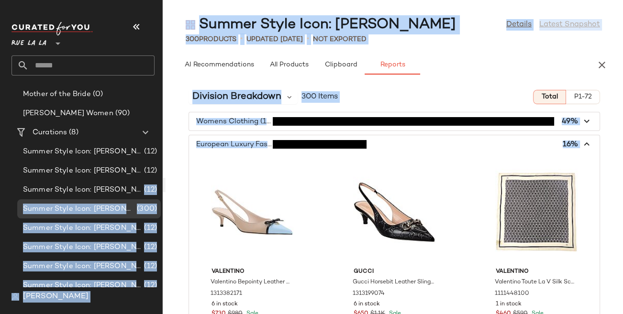
click at [241, 143] on span "button" at bounding box center [394, 144] width 410 height 18
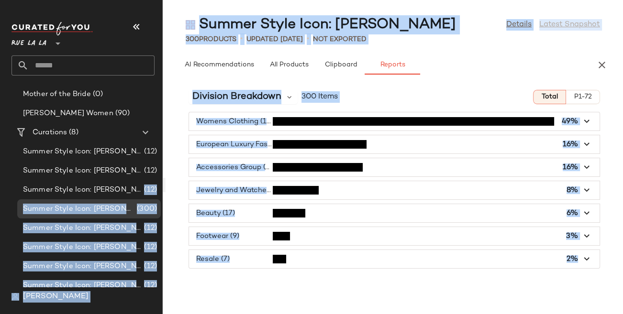
click at [243, 123] on span "button" at bounding box center [394, 121] width 410 height 18
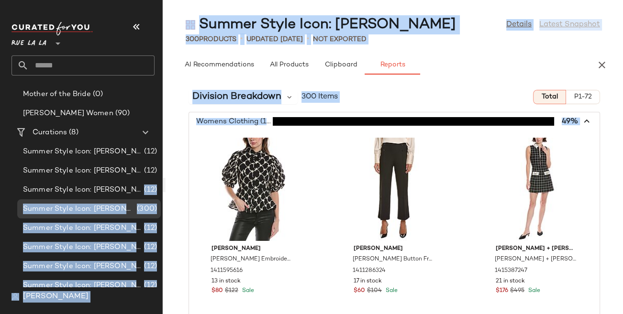
click at [243, 123] on span "button" at bounding box center [394, 121] width 410 height 18
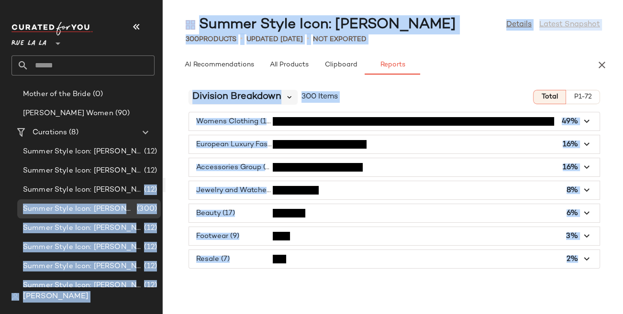
click at [289, 100] on icon at bounding box center [289, 97] width 9 height 9
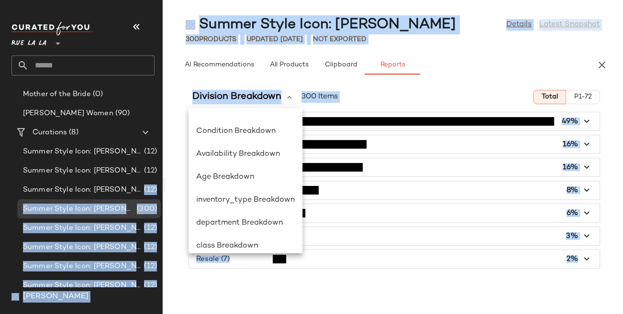
scroll to position [96, 0]
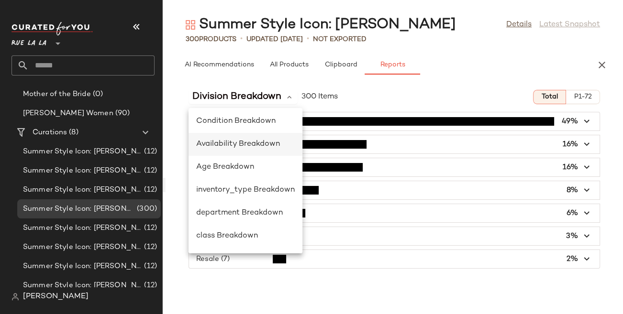
click at [257, 147] on span "Availability Breakdown" at bounding box center [238, 144] width 84 height 8
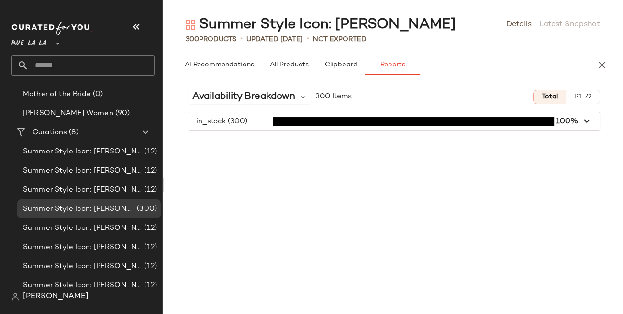
click at [256, 122] on span "button" at bounding box center [394, 121] width 410 height 18
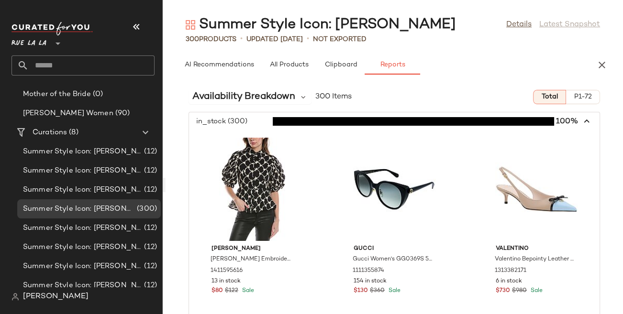
click at [581, 122] on icon "button" at bounding box center [586, 121] width 11 height 11
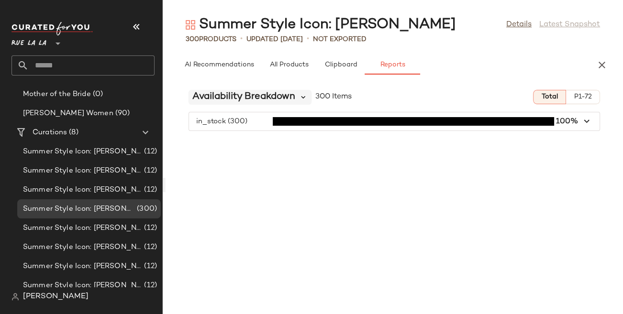
click at [304, 98] on icon at bounding box center [303, 97] width 9 height 9
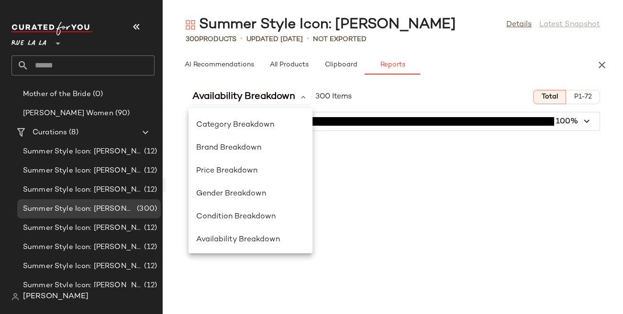
click at [414, 143] on div "Availability Breakdown 300 Items Total P1-72 in_stock (300) 100%" at bounding box center [393, 198] width 457 height 232
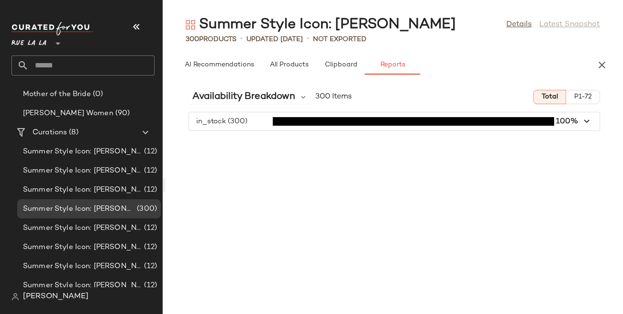
click at [293, 159] on div "Availability Breakdown 300 Items Total P1-72 in_stock (300) 100%" at bounding box center [393, 198] width 457 height 232
